Goal: Task Accomplishment & Management: Manage account settings

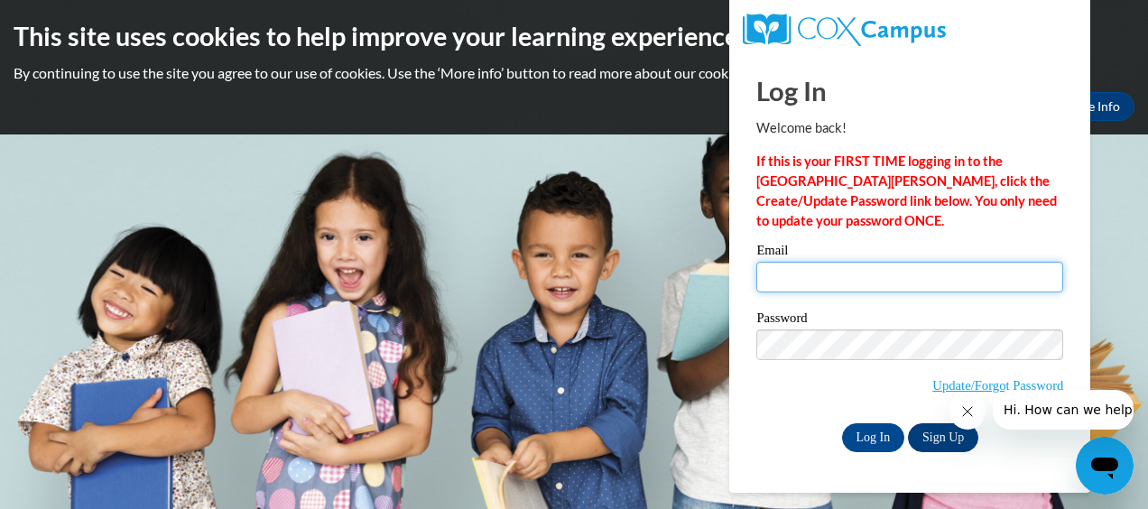
type input "veronicag@ymcaatlanta.org"
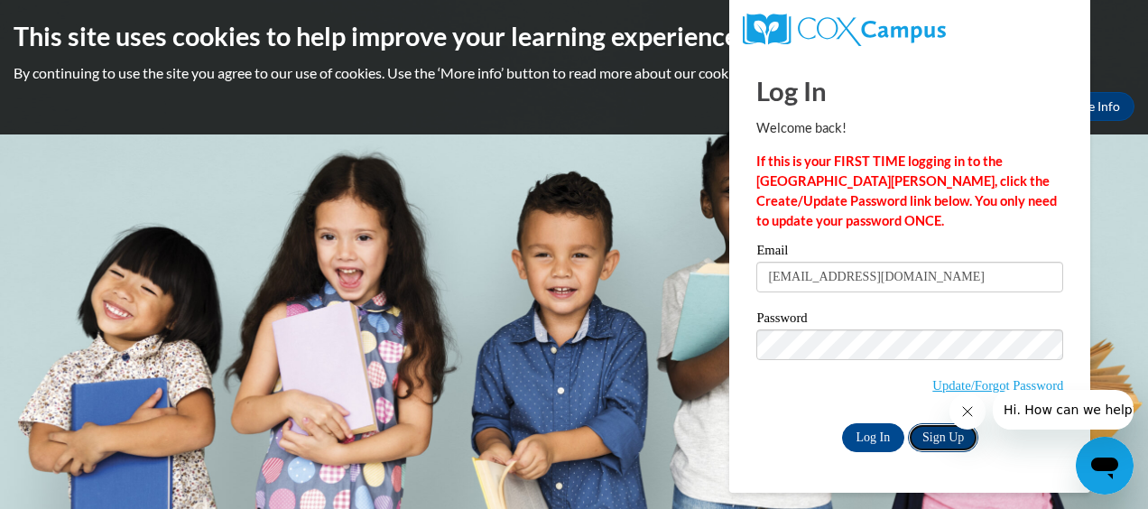
click at [938, 439] on link "Sign Up" at bounding box center [943, 437] width 70 height 29
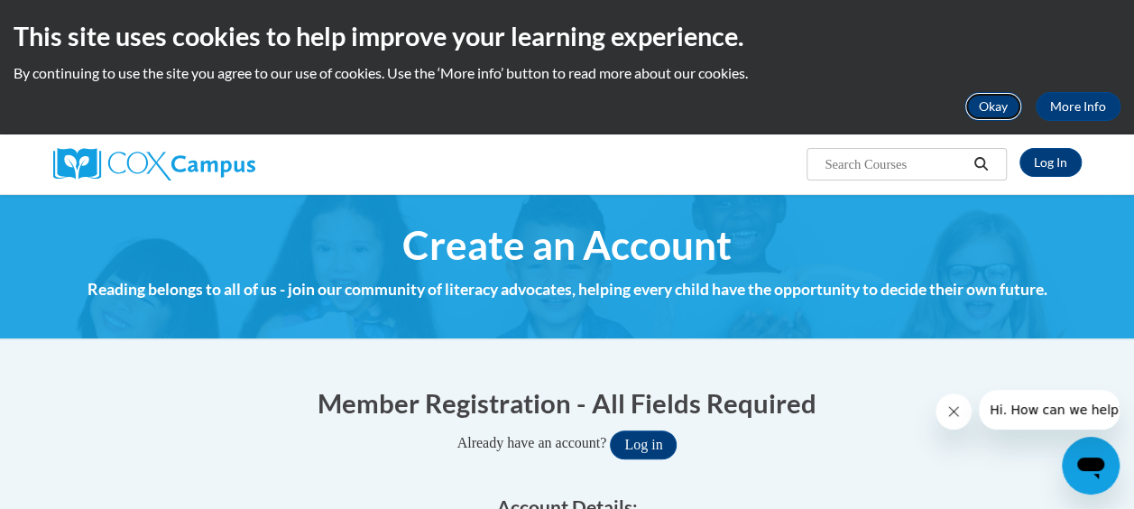
click at [1012, 105] on button "Okay" at bounding box center [994, 106] width 58 height 29
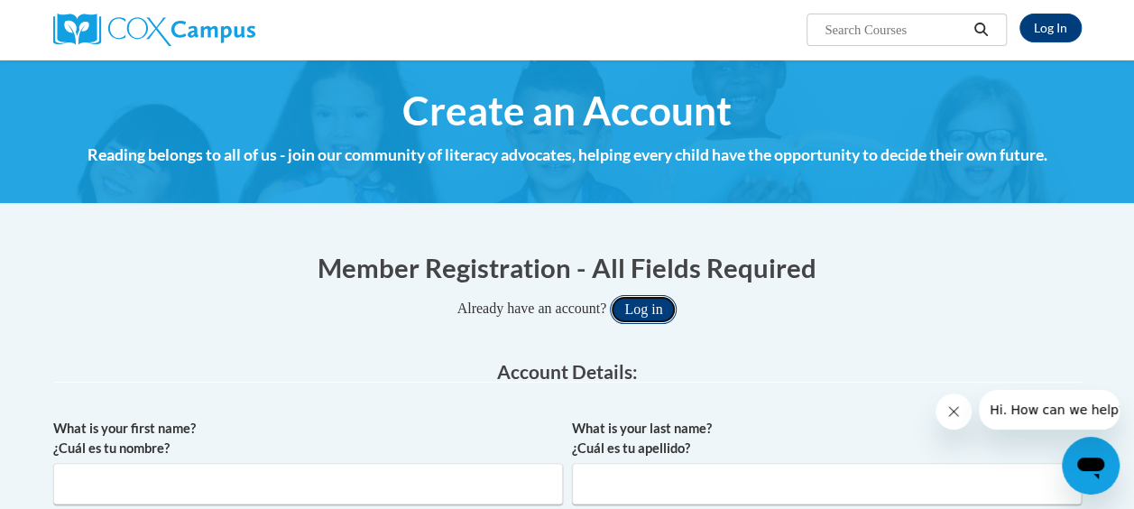
click at [664, 306] on button "Log in" at bounding box center [643, 309] width 67 height 29
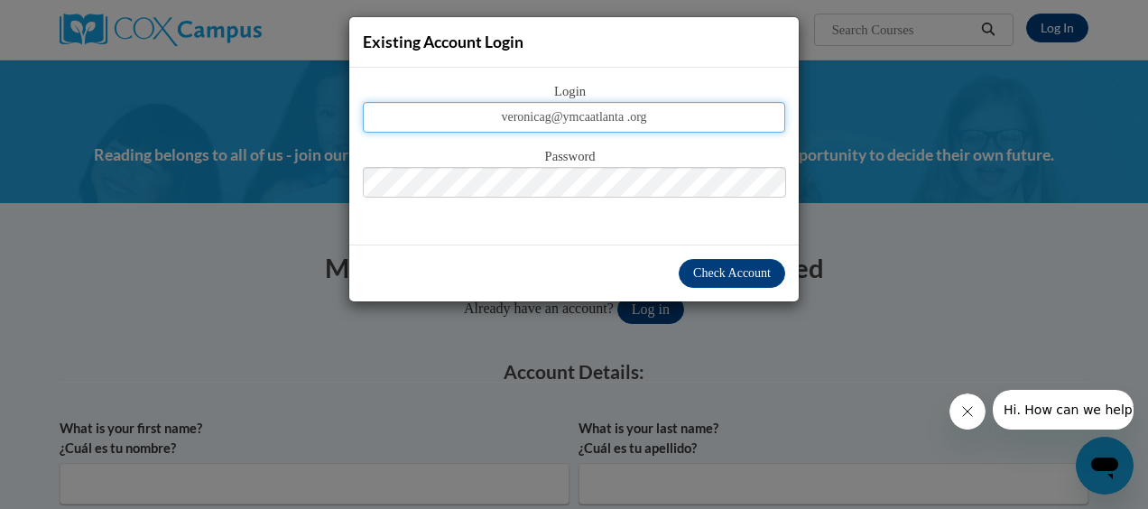
type input "veronicag@ymcaatlanta .org"
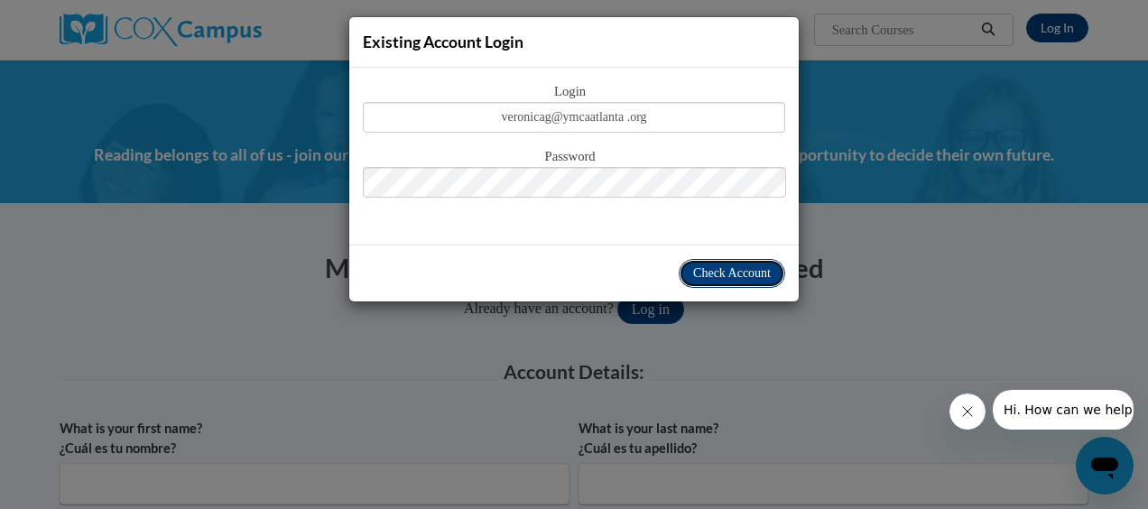
click at [718, 268] on span "Check Account" at bounding box center [732, 273] width 78 height 14
click at [720, 269] on span "Check Account" at bounding box center [732, 273] width 78 height 14
click at [723, 272] on span "Check Account" at bounding box center [732, 273] width 78 height 14
click at [711, 272] on span "Check Account" at bounding box center [732, 273] width 78 height 14
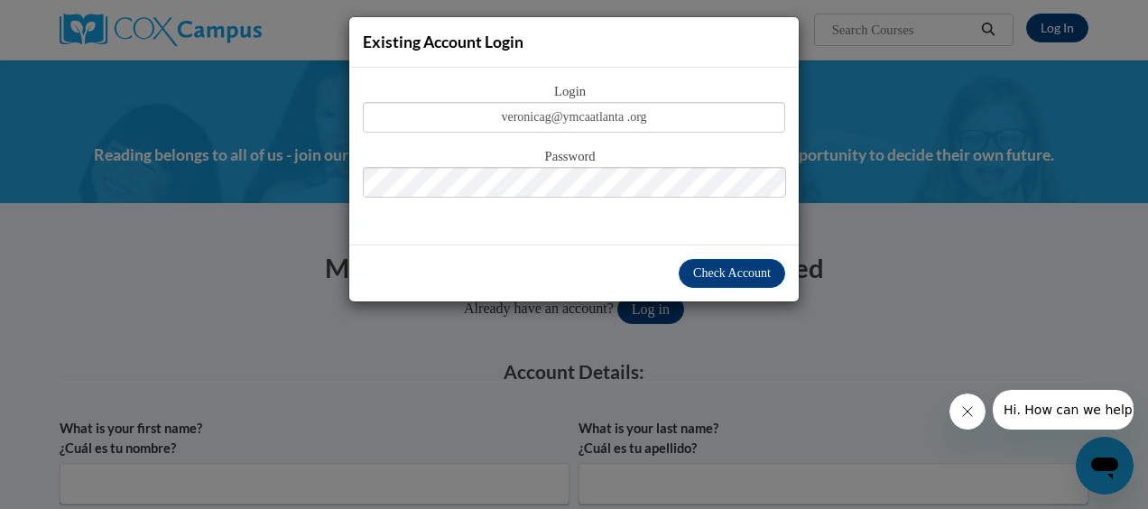
click at [783, 355] on div "Existing Account Login Login veronicag@ymcaatlanta .org Password Check Account" at bounding box center [574, 254] width 1148 height 509
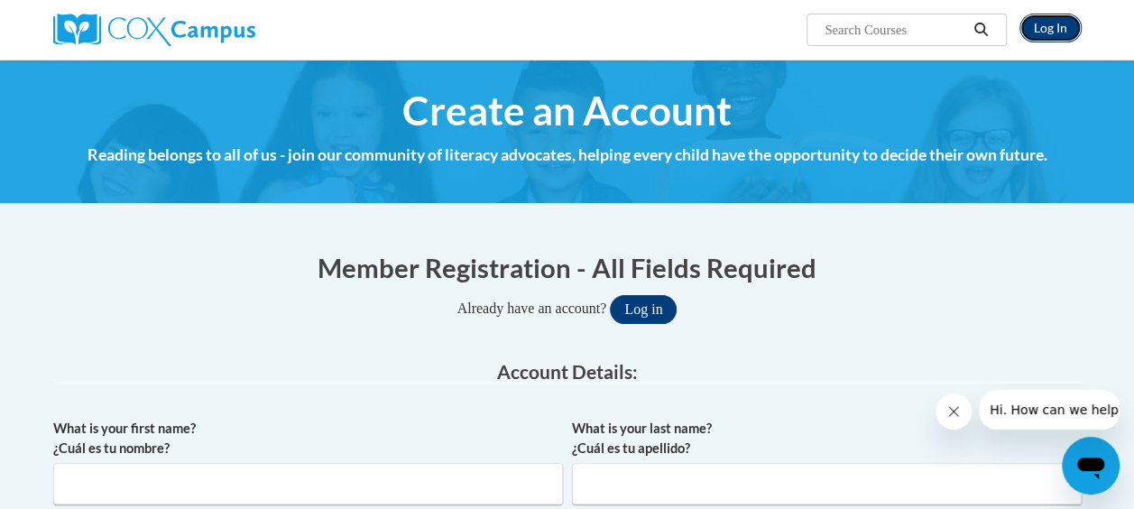
click at [1057, 25] on link "Log In" at bounding box center [1051, 28] width 62 height 29
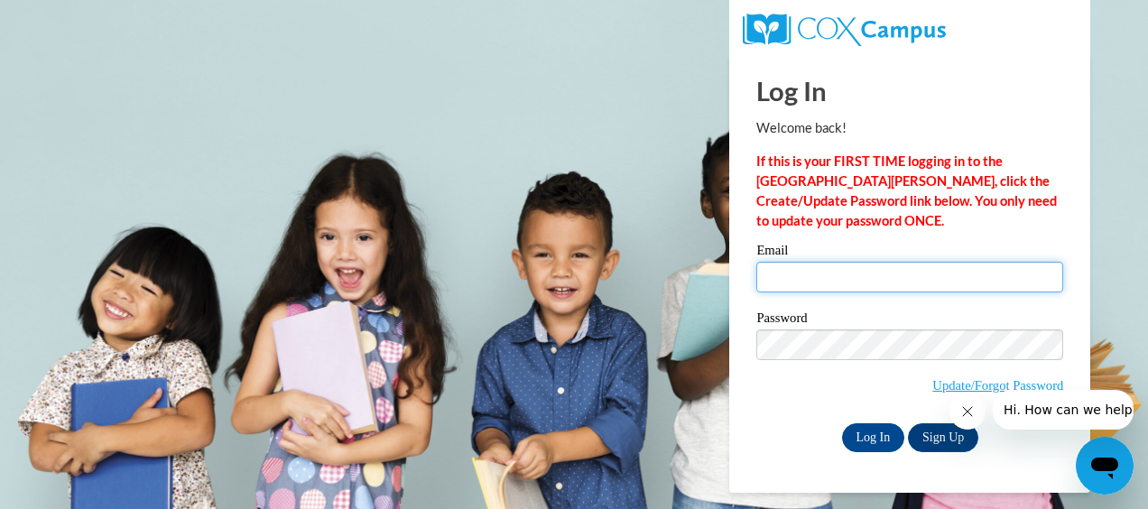
type input "veronicag@ymcaatlanta.org"
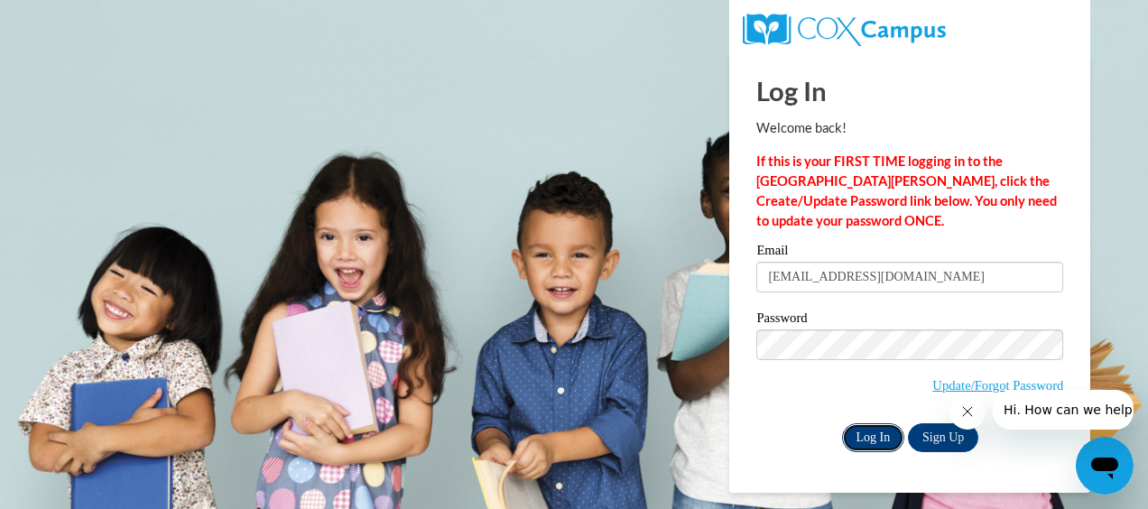
click at [867, 442] on input "Log In" at bounding box center [873, 437] width 63 height 29
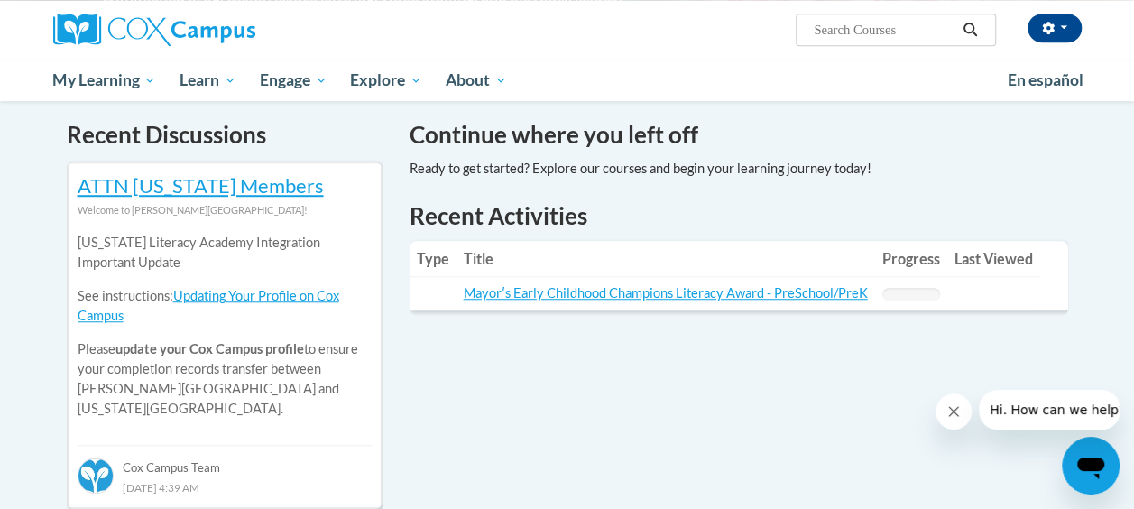
scroll to position [556, 0]
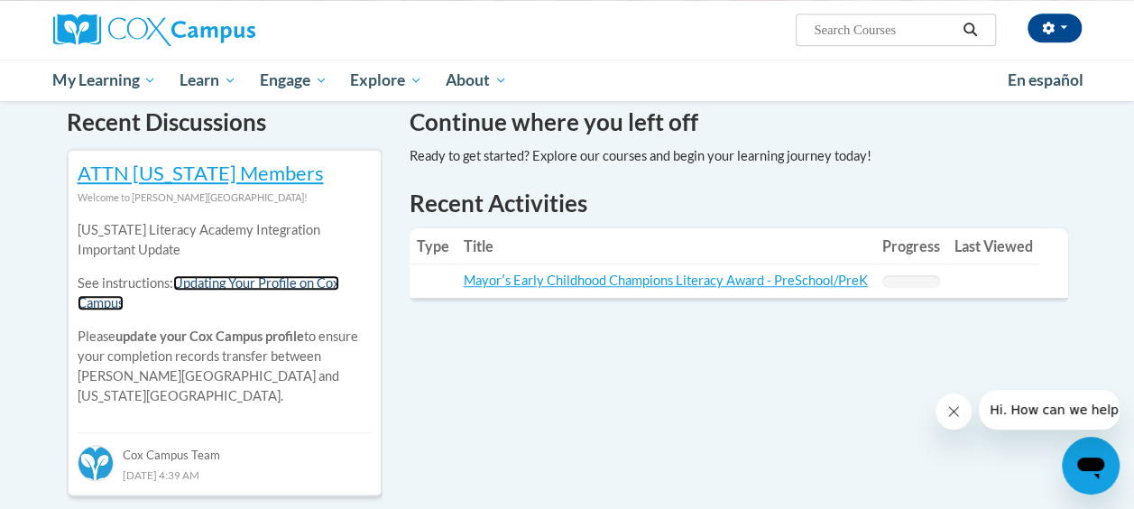
click at [245, 289] on link "Updating Your Profile on Cox Campus" at bounding box center [209, 292] width 262 height 35
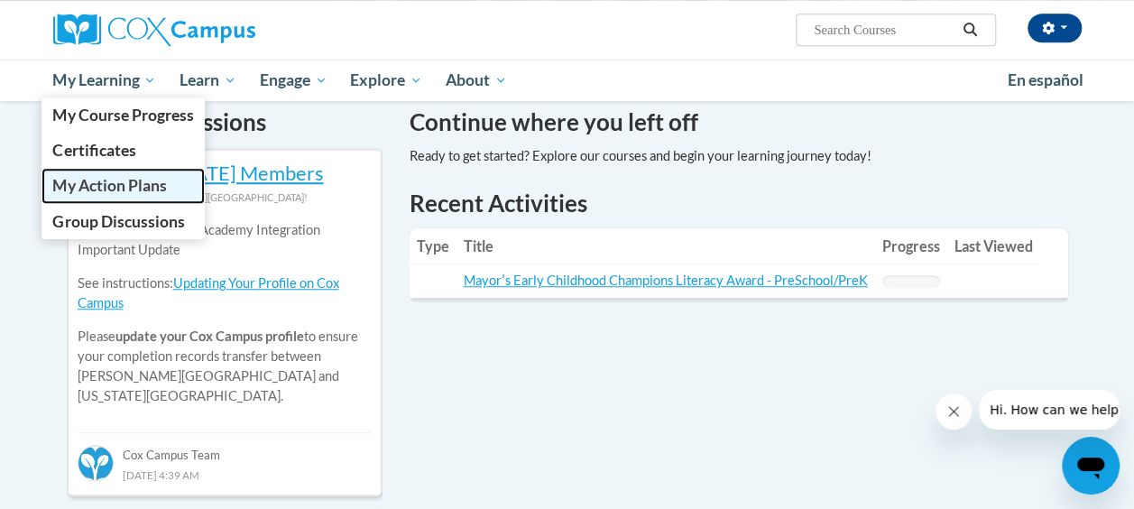
click at [80, 194] on span "My Action Plans" at bounding box center [109, 185] width 114 height 19
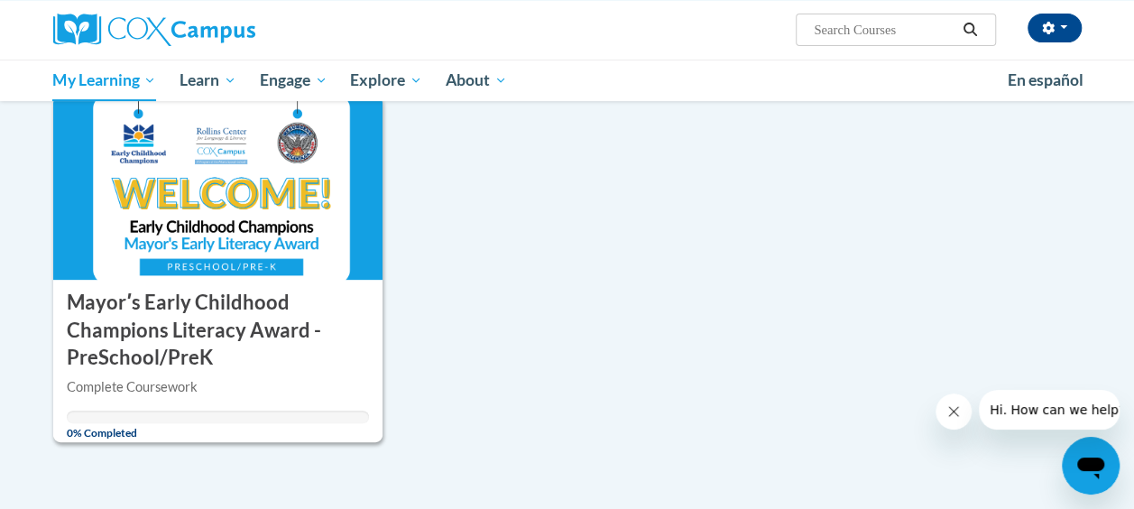
scroll to position [234, 0]
click at [258, 304] on h3 "Mayorʹs Early Childhood Champions Literacy Award - PreSchool/PreK" at bounding box center [218, 329] width 303 height 83
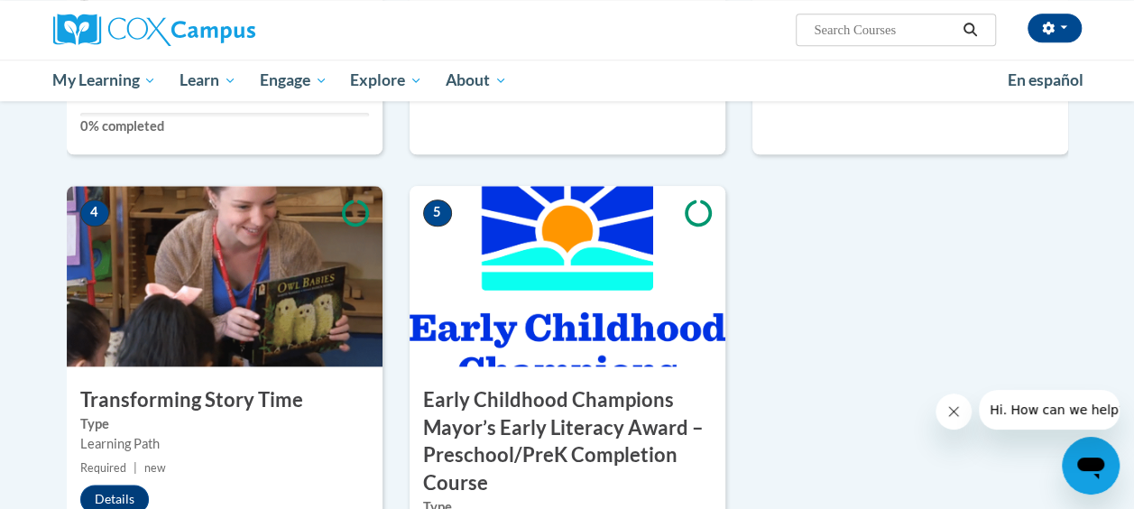
scroll to position [754, 0]
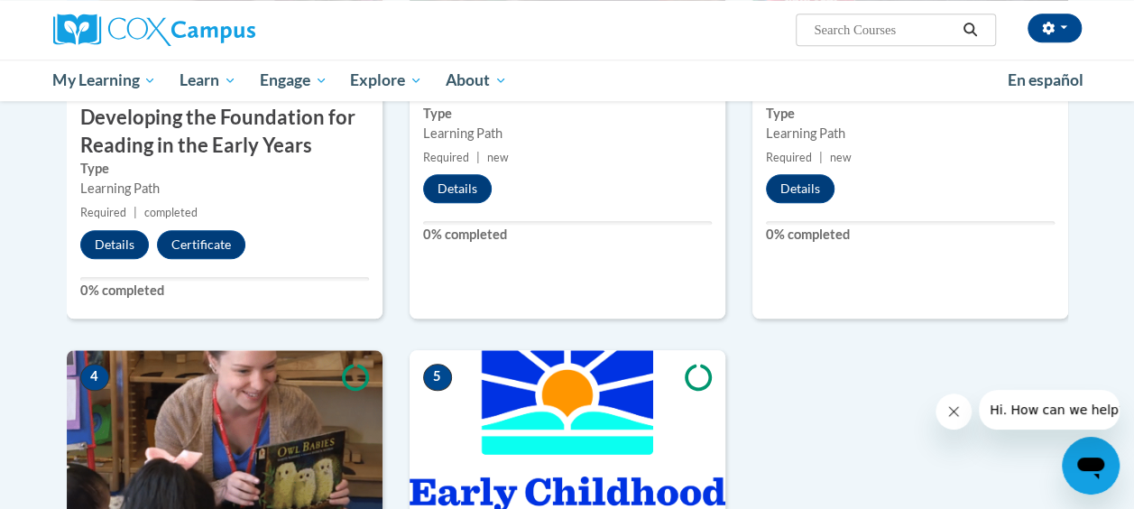
drag, startPoint x: 1133, startPoint y: 254, endPoint x: 1148, endPoint y: 87, distance: 167.6
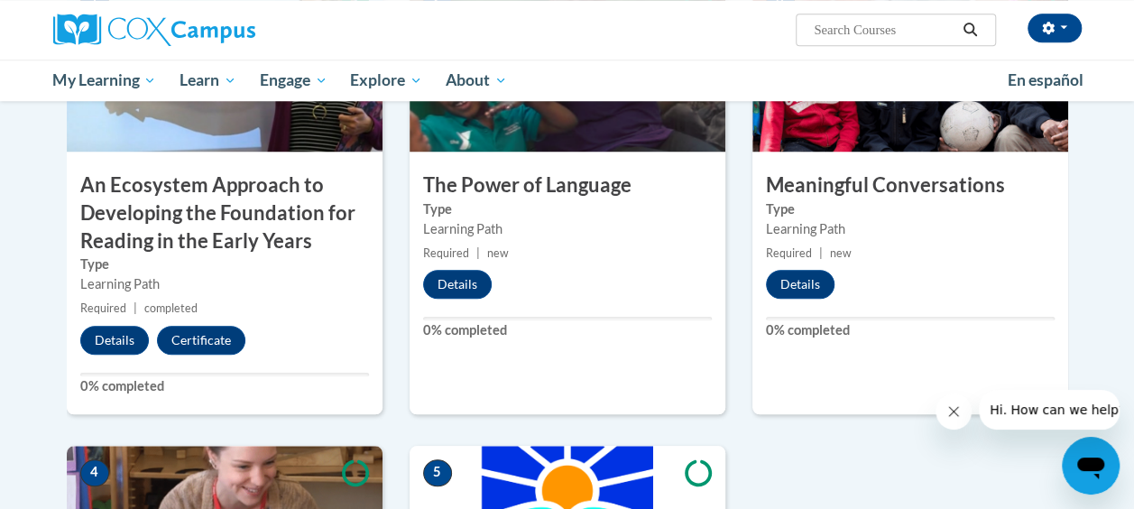
scroll to position [670, 0]
